Goal: Task Accomplishment & Management: Complete application form

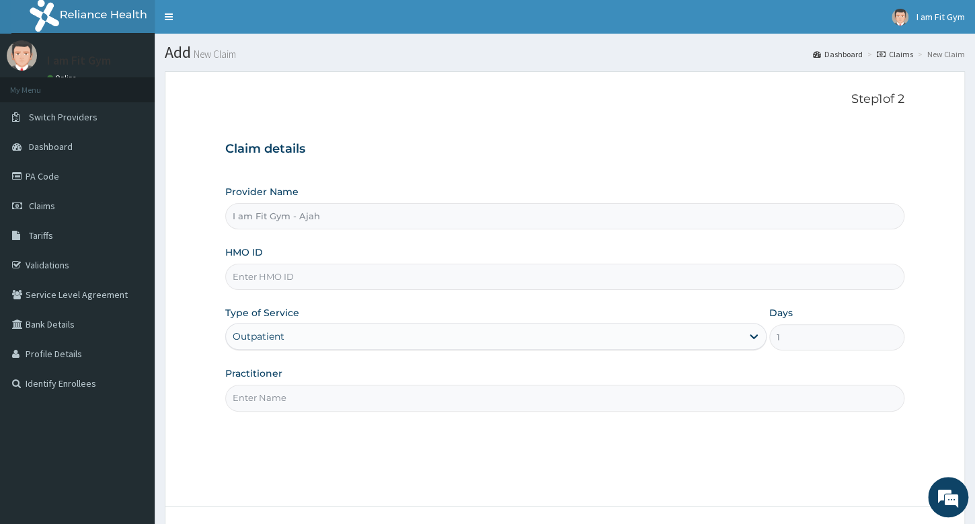
click at [383, 399] on input "Practitioner" at bounding box center [564, 398] width 679 height 26
type input "razzie"
click at [356, 272] on input "HMO ID" at bounding box center [564, 277] width 679 height 26
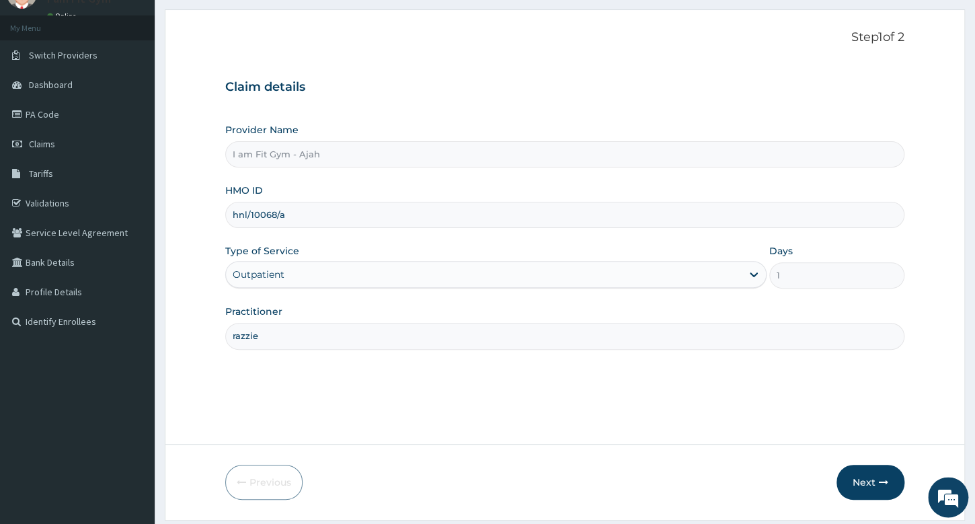
scroll to position [102, 0]
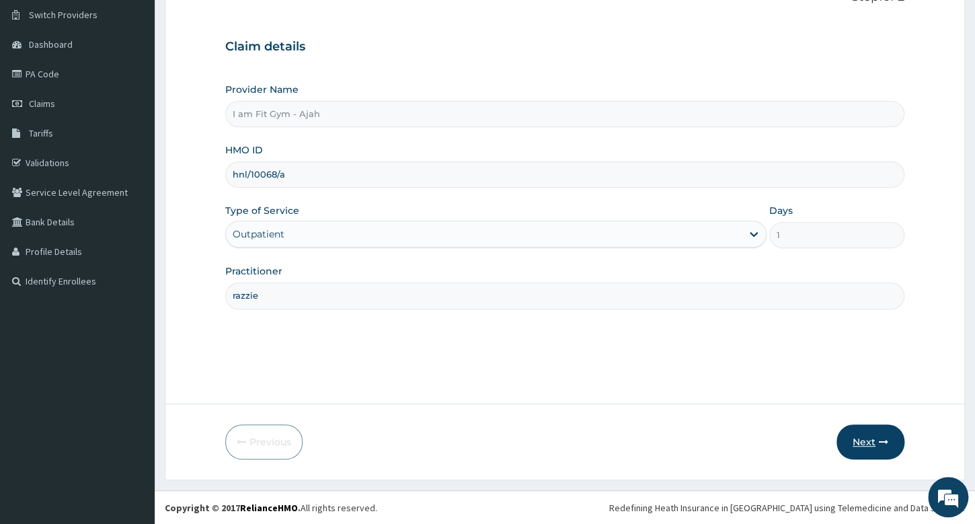
type input "hnl/10068/a"
click at [861, 448] on button "Next" at bounding box center [870, 441] width 68 height 35
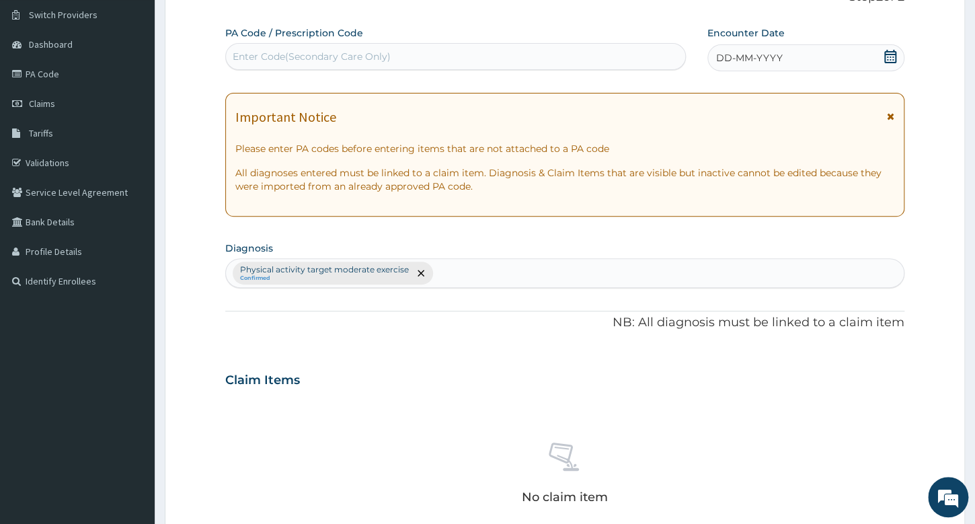
click at [762, 58] on span "DD-MM-YYYY" at bounding box center [749, 57] width 67 height 13
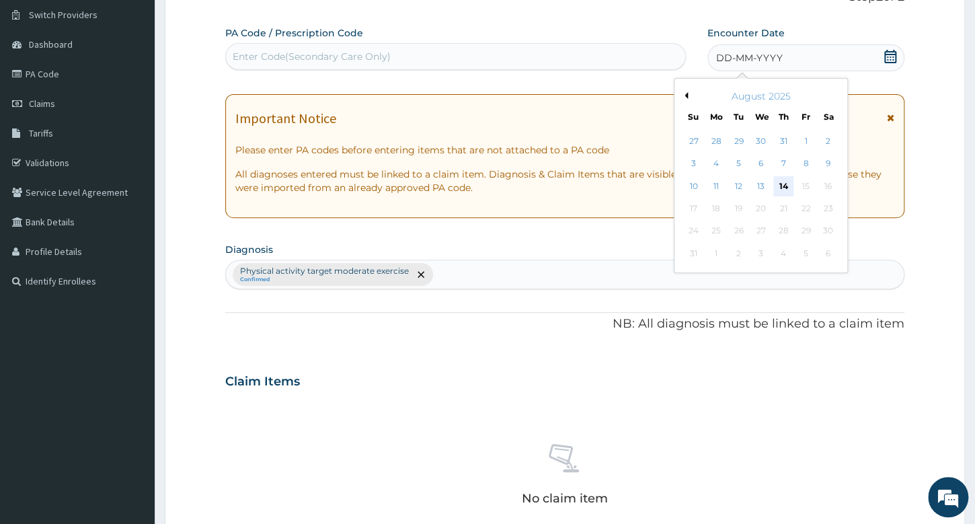
click at [777, 189] on div "14" at bounding box center [782, 186] width 20 height 20
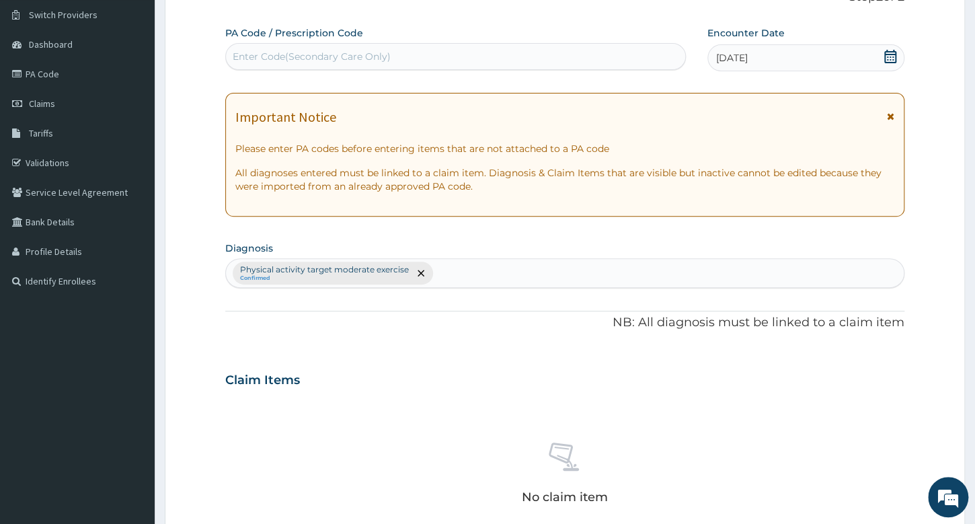
click at [540, 64] on div "Enter Code(Secondary Care Only)" at bounding box center [455, 57] width 458 height 22
type input "PA/1783F2"
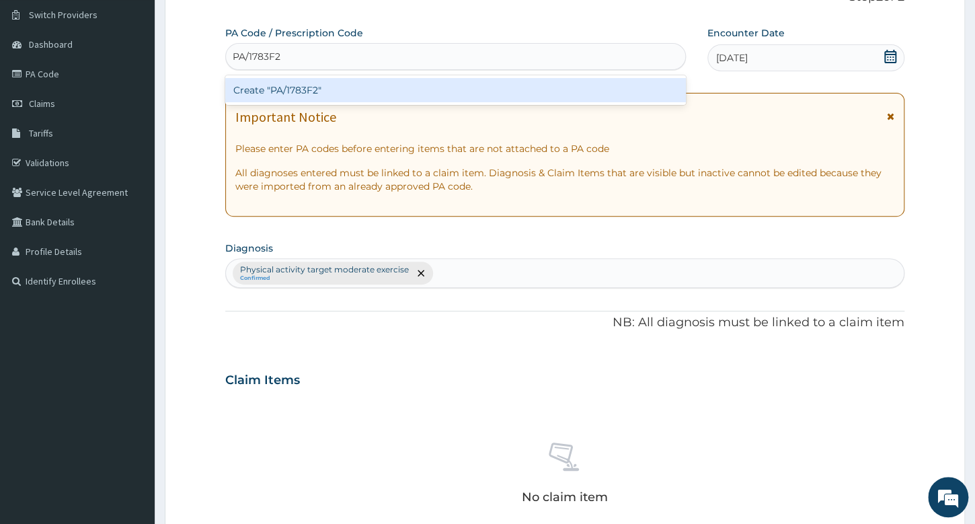
click at [488, 85] on div "Create "PA/1783F2"" at bounding box center [455, 90] width 460 height 24
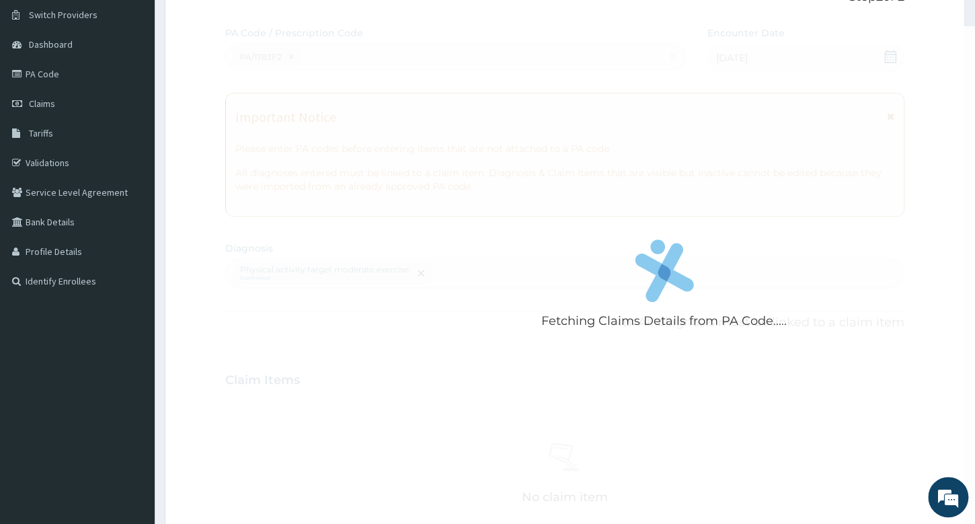
click at [508, 203] on div "Fetching Claims Details from PA Code....." at bounding box center [663, 288] width 877 height 524
click at [438, 112] on div "Fetching Claims Details from PA Code....." at bounding box center [663, 288] width 877 height 524
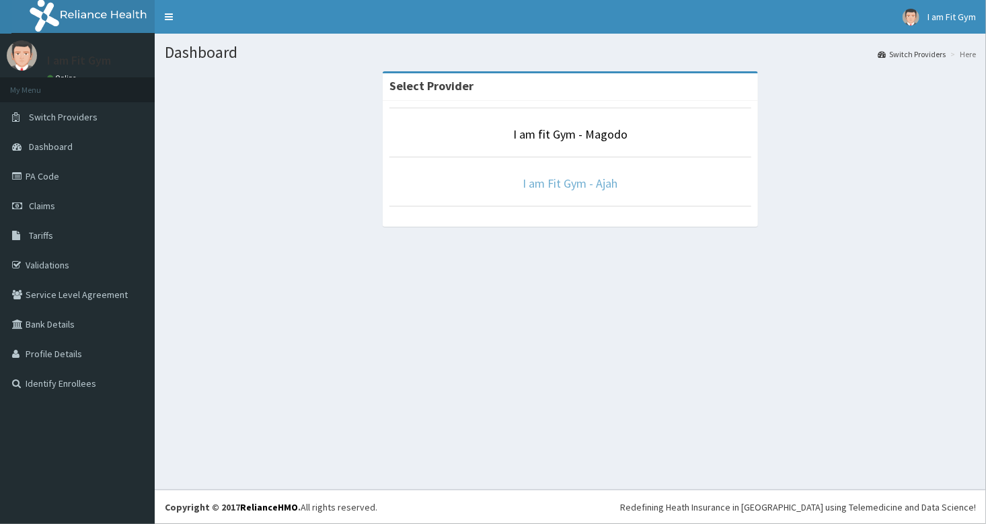
click at [536, 184] on link "I am Fit Gym - Ajah" at bounding box center [570, 182] width 95 height 15
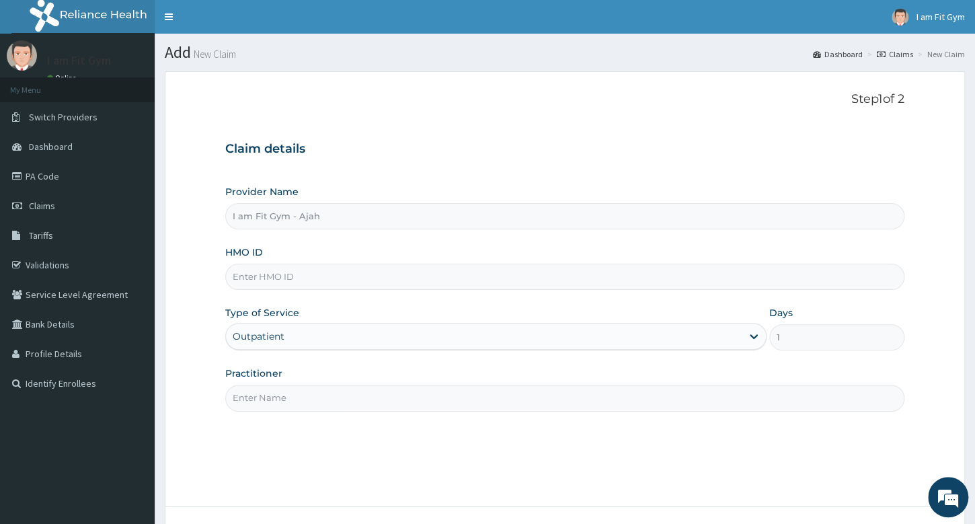
click at [381, 393] on input "Practitioner" at bounding box center [564, 398] width 679 height 26
type input "razzie"
click at [357, 278] on input "HMO ID" at bounding box center [564, 277] width 679 height 26
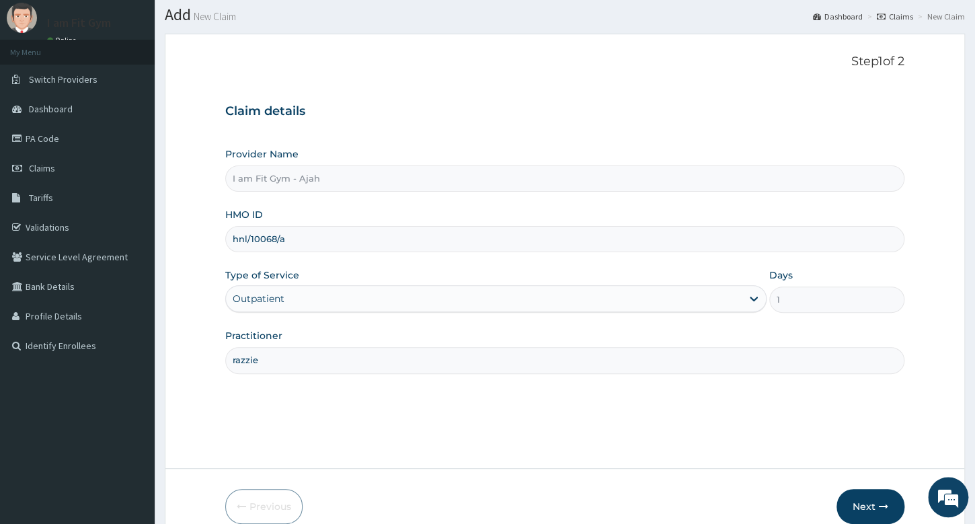
scroll to position [102, 0]
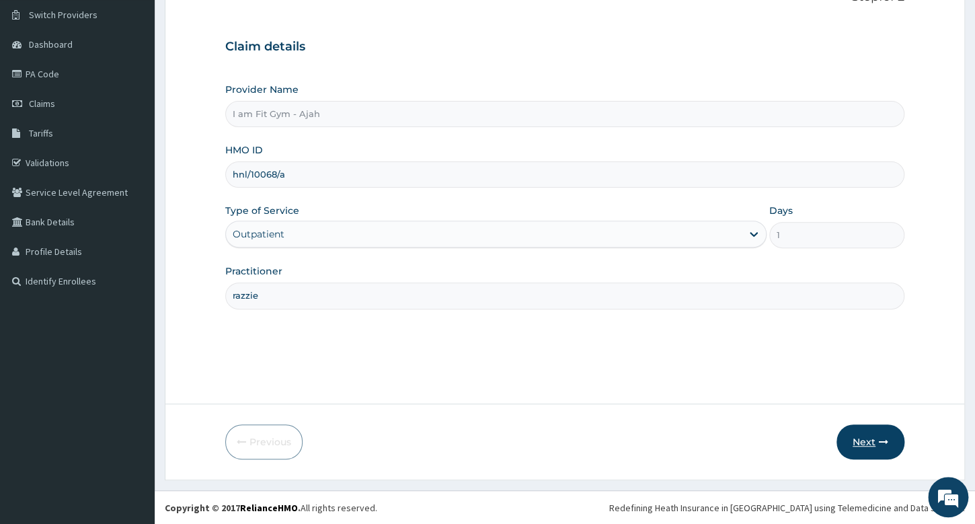
type input "hnl/10068/a"
click at [871, 430] on button "Next" at bounding box center [870, 441] width 68 height 35
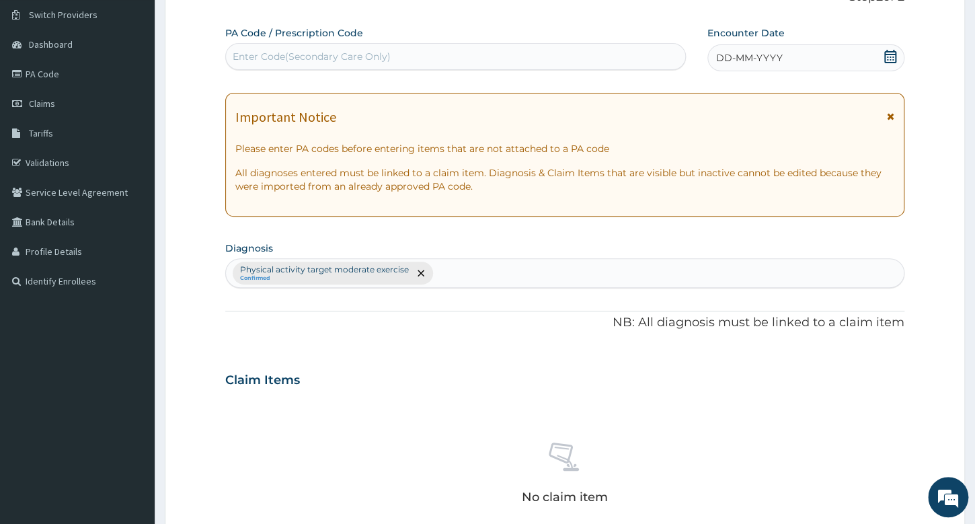
click at [744, 56] on span "DD-MM-YYYY" at bounding box center [749, 57] width 67 height 13
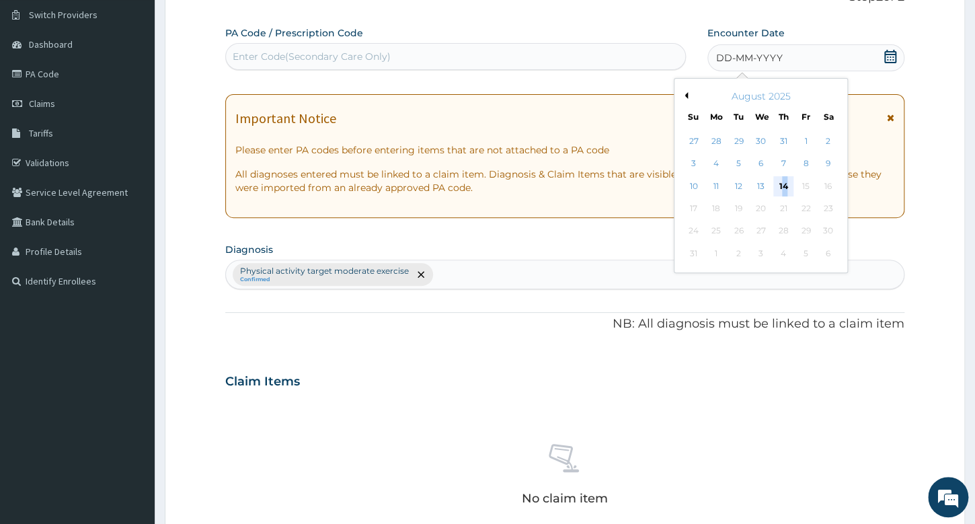
click at [785, 189] on div "14" at bounding box center [782, 186] width 20 height 20
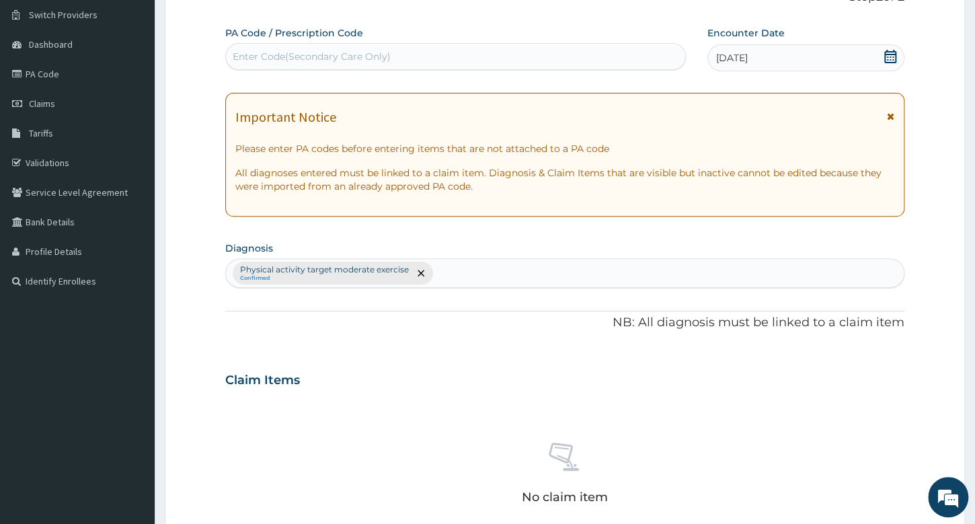
click at [607, 65] on div "Enter Code(Secondary Care Only)" at bounding box center [455, 57] width 458 height 22
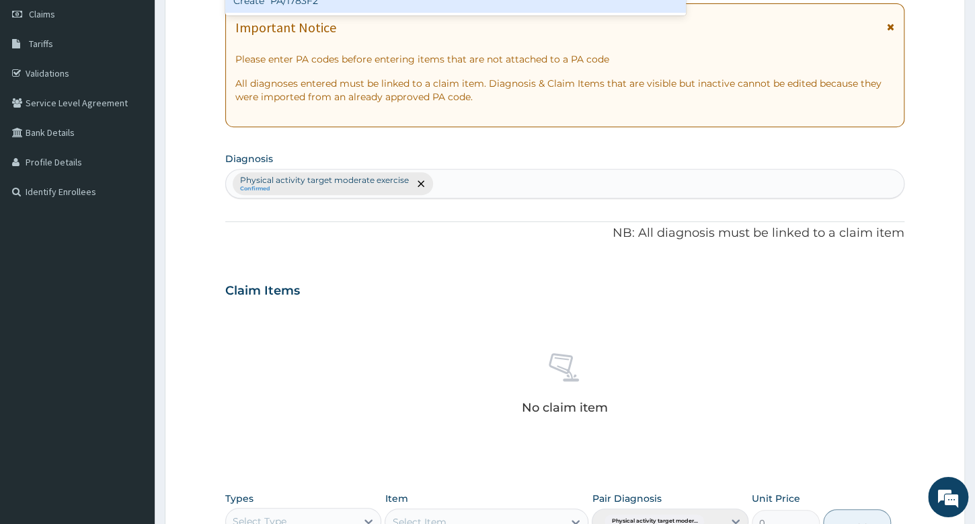
scroll to position [444, 0]
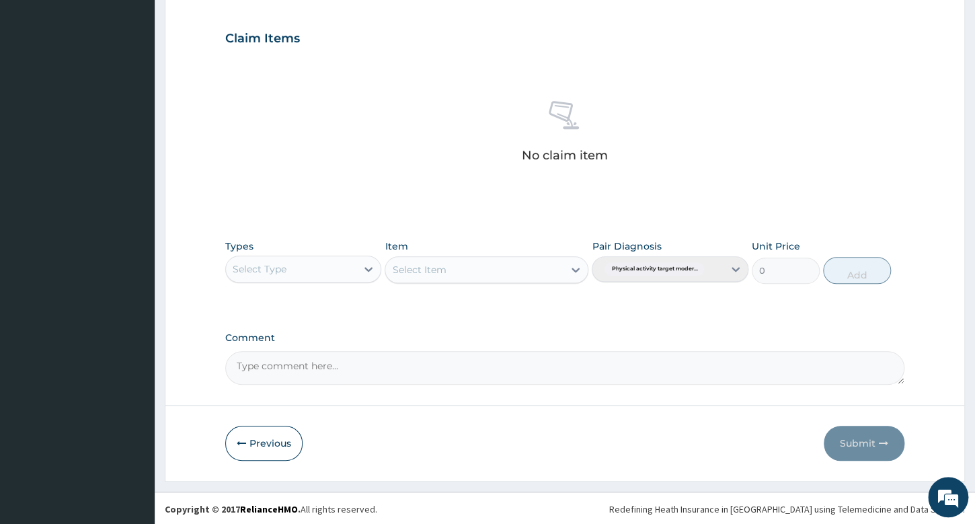
type input "PA/1783F2"
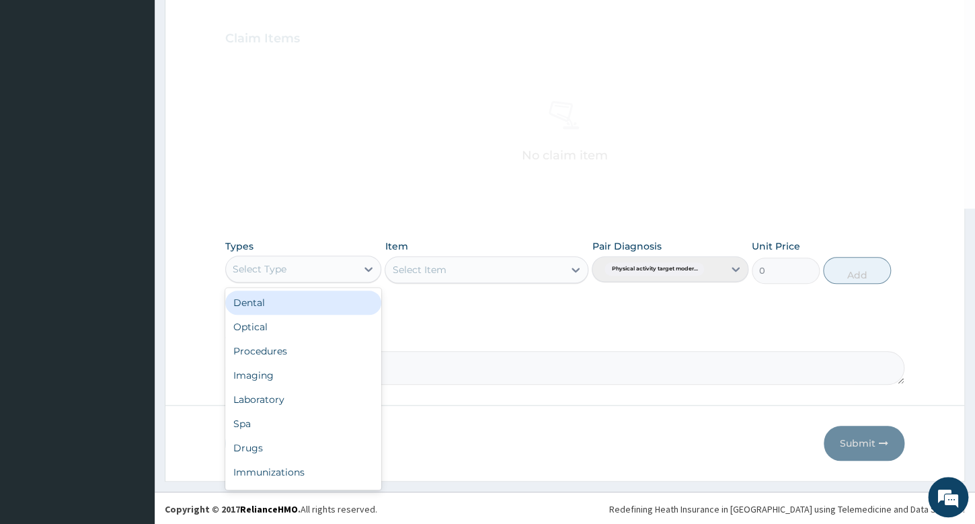
click at [288, 274] on div "Select Type" at bounding box center [291, 269] width 130 height 22
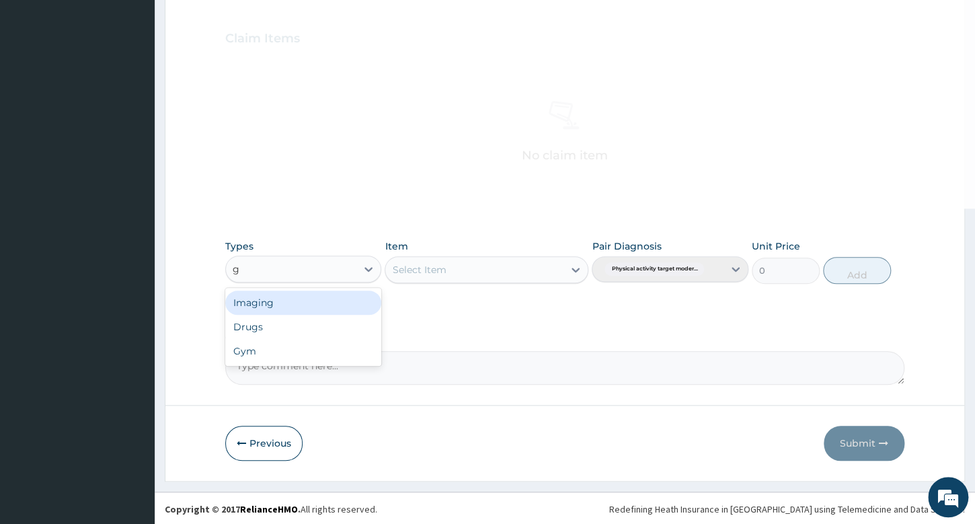
type input "gy"
click at [302, 303] on div "Gym" at bounding box center [303, 302] width 156 height 24
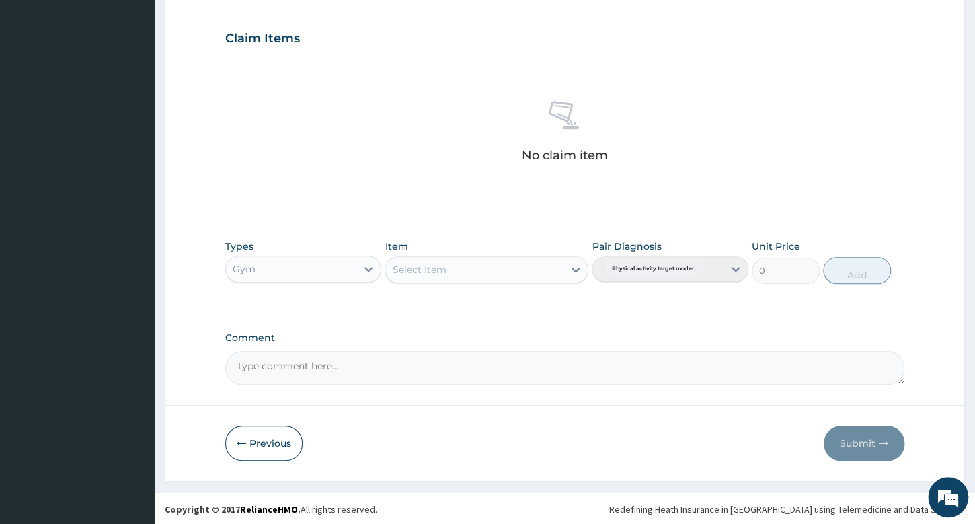
click at [469, 263] on div "Select Item" at bounding box center [474, 270] width 178 height 22
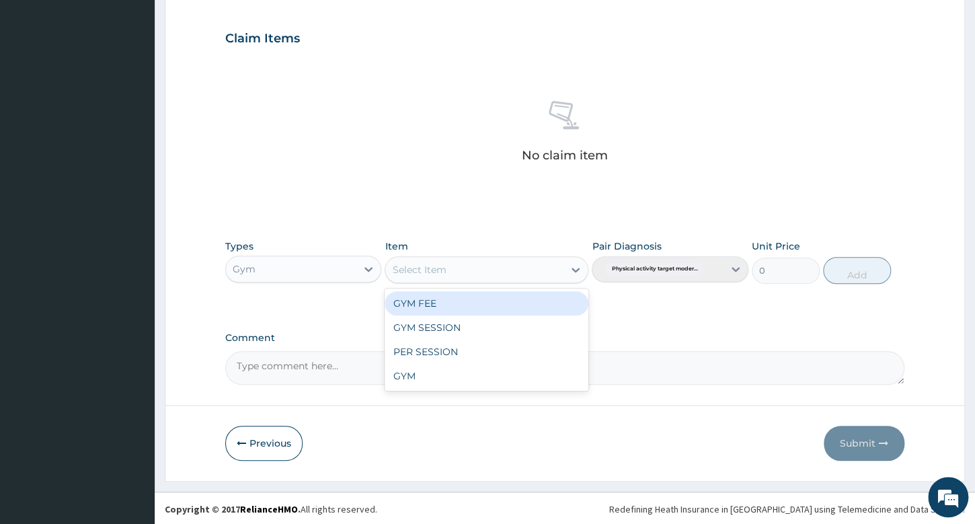
click at [467, 297] on div "GYM FEE" at bounding box center [487, 303] width 204 height 24
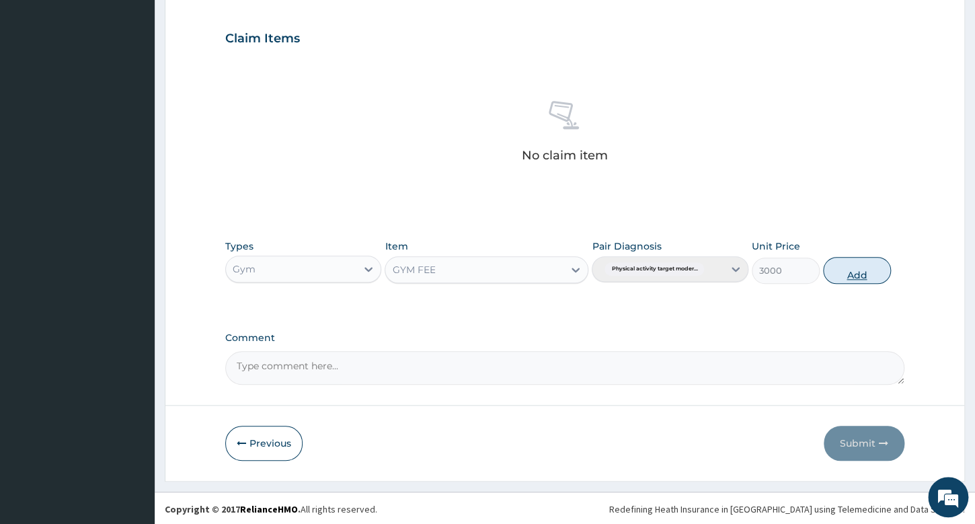
click at [856, 264] on button "Add" at bounding box center [857, 270] width 68 height 27
type input "0"
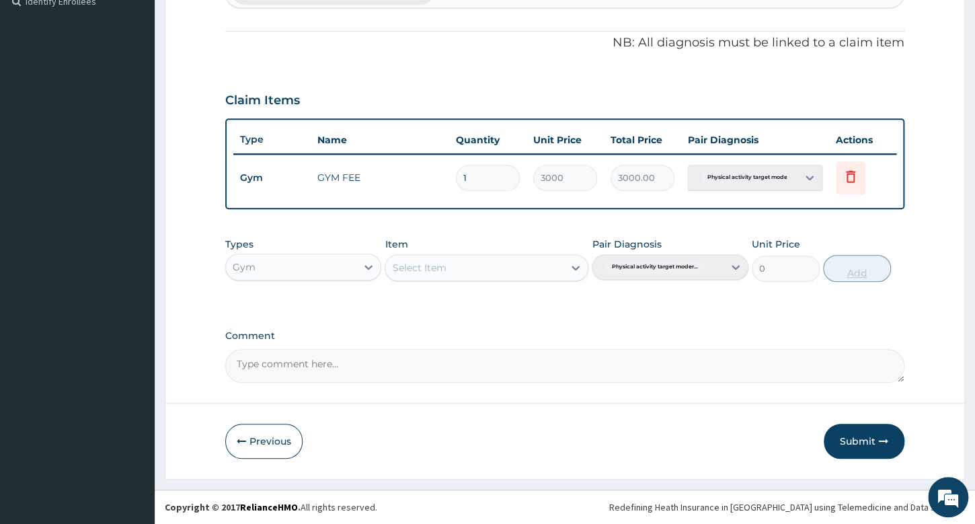
scroll to position [379, 0]
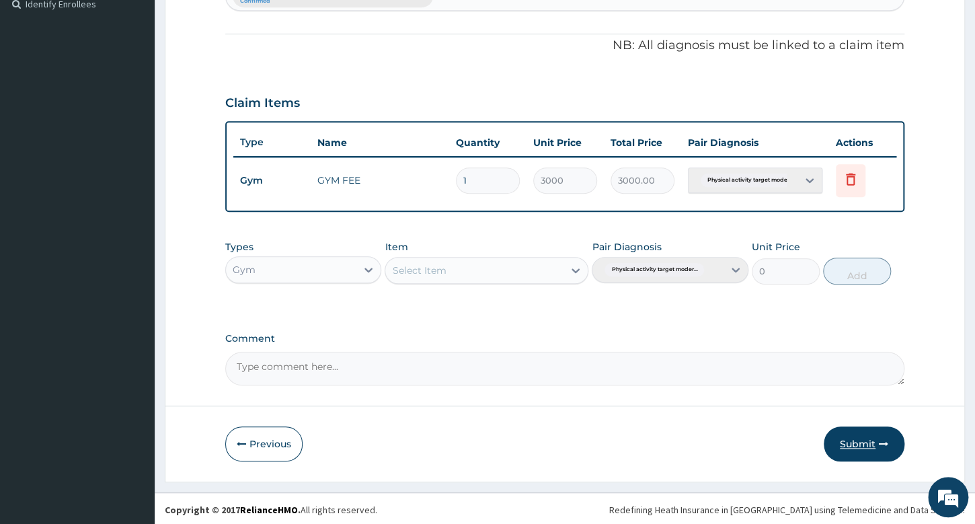
click at [836, 441] on button "Submit" at bounding box center [864, 443] width 81 height 35
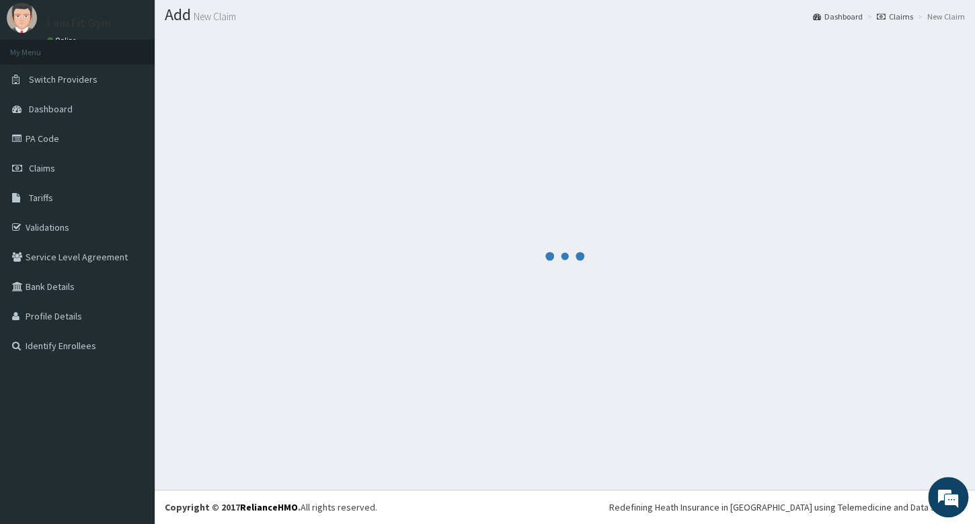
scroll to position [37, 0]
